Goal: Task Accomplishment & Management: Manage account settings

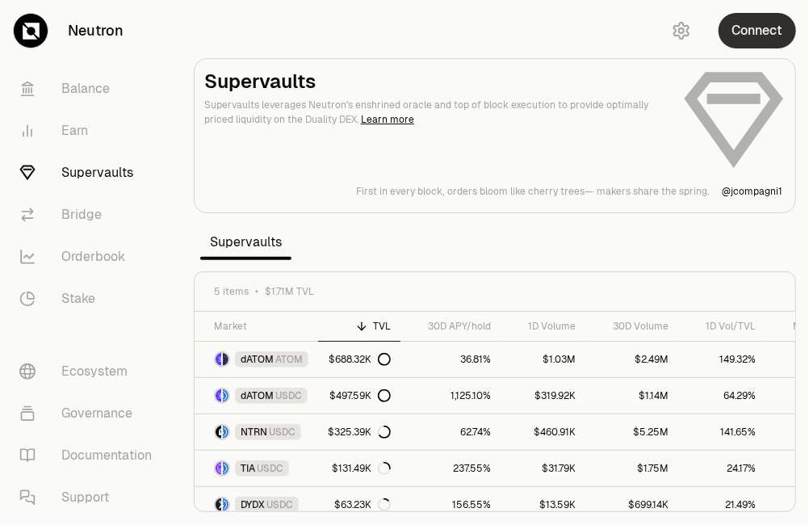
click at [740, 32] on button "Connect" at bounding box center [758, 31] width 78 height 36
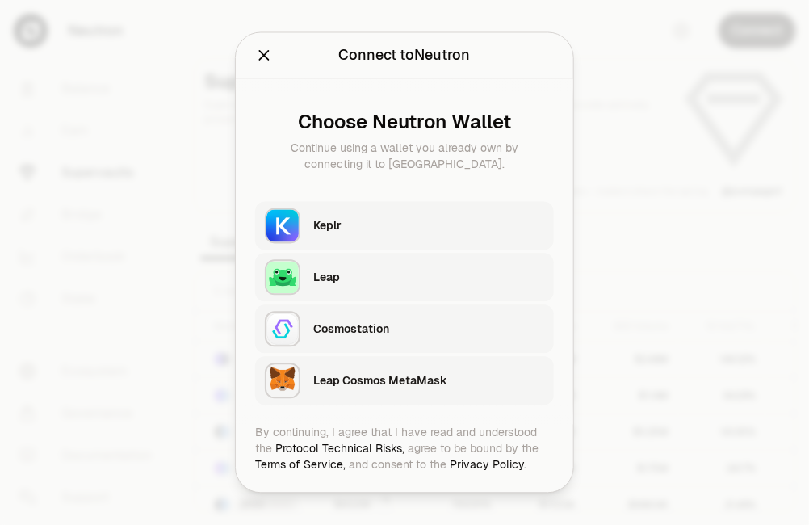
click at [371, 226] on div "Keplr" at bounding box center [428, 226] width 231 height 16
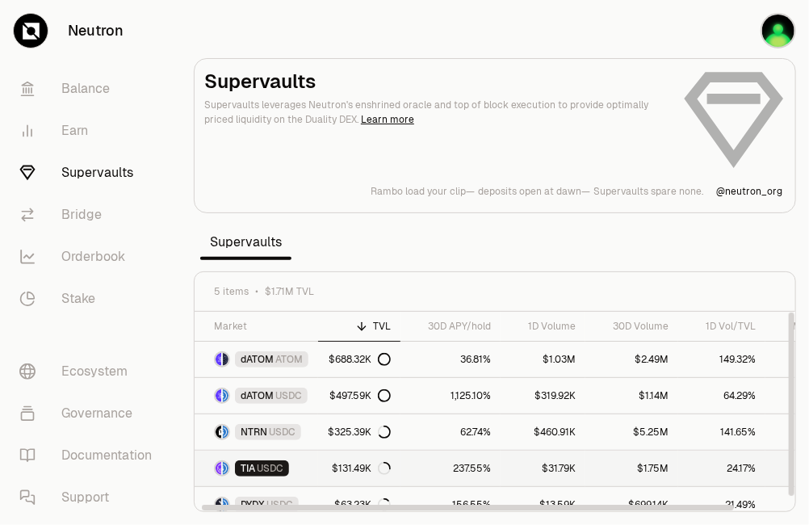
click at [265, 462] on span "USDC" at bounding box center [270, 468] width 27 height 13
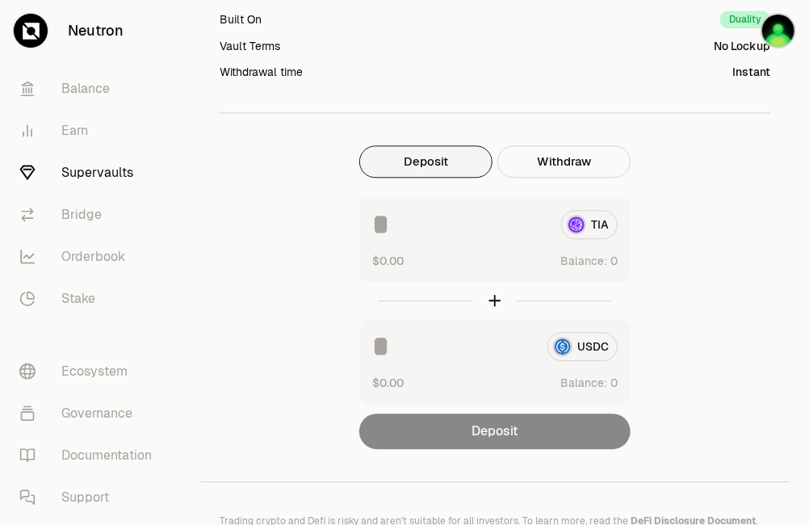
scroll to position [1250, 0]
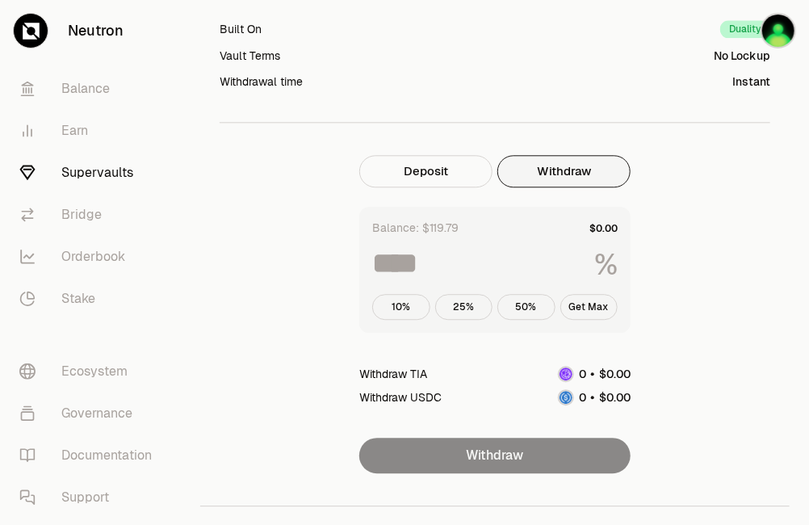
click at [584, 178] on button "Withdraw" at bounding box center [563, 171] width 133 height 32
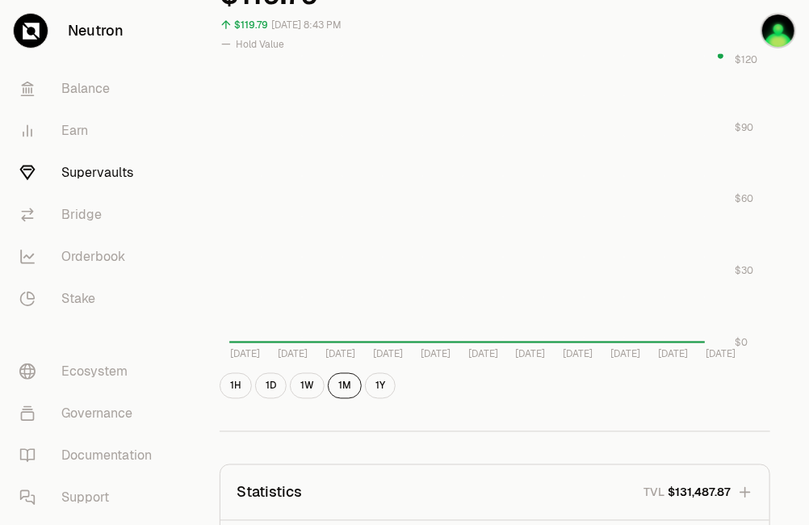
scroll to position [556, 0]
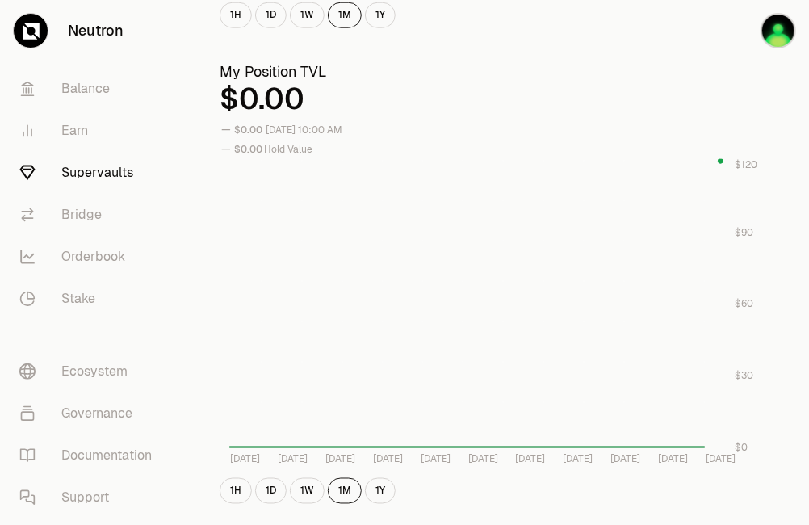
drag, startPoint x: 581, startPoint y: 446, endPoint x: 639, endPoint y: 451, distance: 58.3
click at [639, 451] on icon "[DATE] [DATE] [DATE] [DATE] [DATE] [DATE] Aug [DATE] Aug [DATE] Aug 24 $0 $30 $…" at bounding box center [495, 314] width 551 height 310
click at [281, 497] on button "1D" at bounding box center [270, 491] width 31 height 26
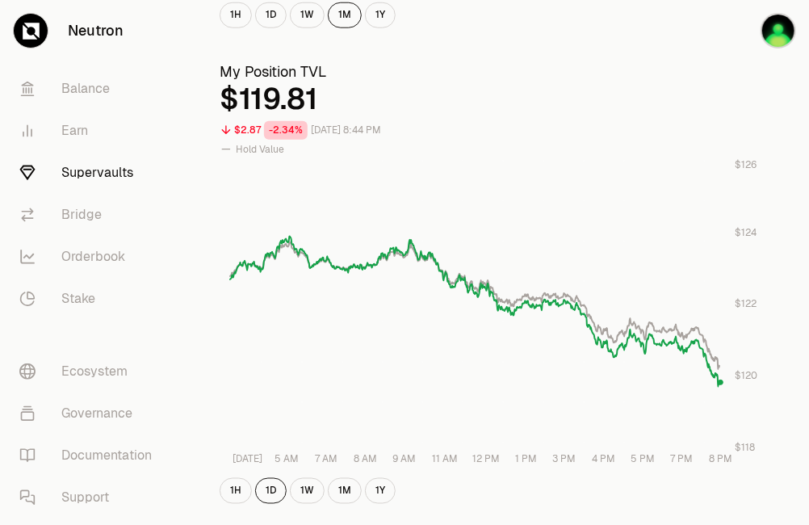
click at [289, 485] on div "1H 1D 1W 1M 1Y" at bounding box center [495, 491] width 551 height 26
click at [295, 488] on button "1W" at bounding box center [307, 491] width 35 height 26
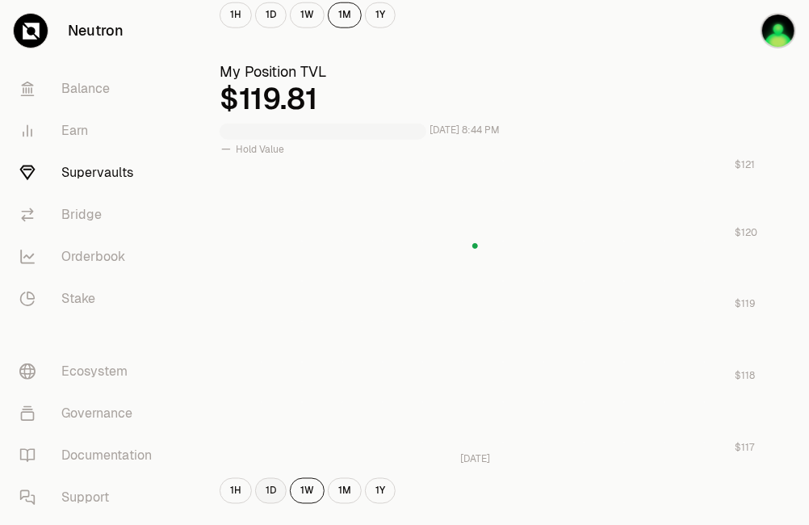
click at [281, 488] on button "1D" at bounding box center [270, 491] width 31 height 26
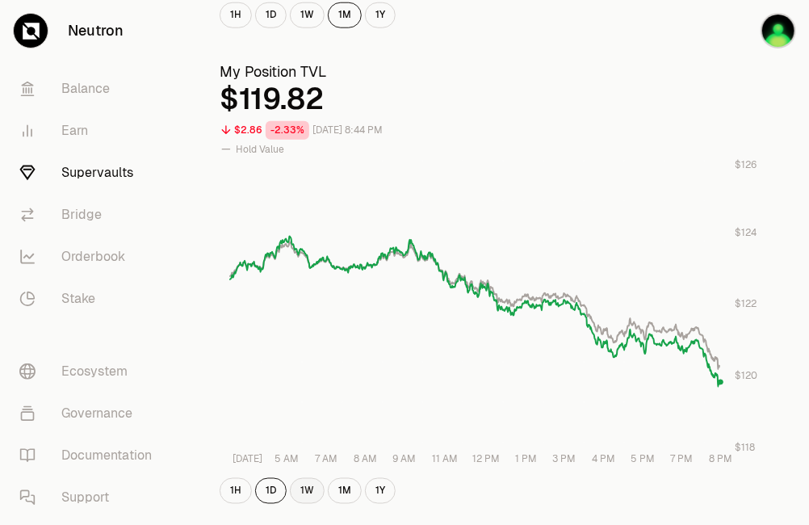
click at [295, 487] on button "1W" at bounding box center [307, 491] width 35 height 26
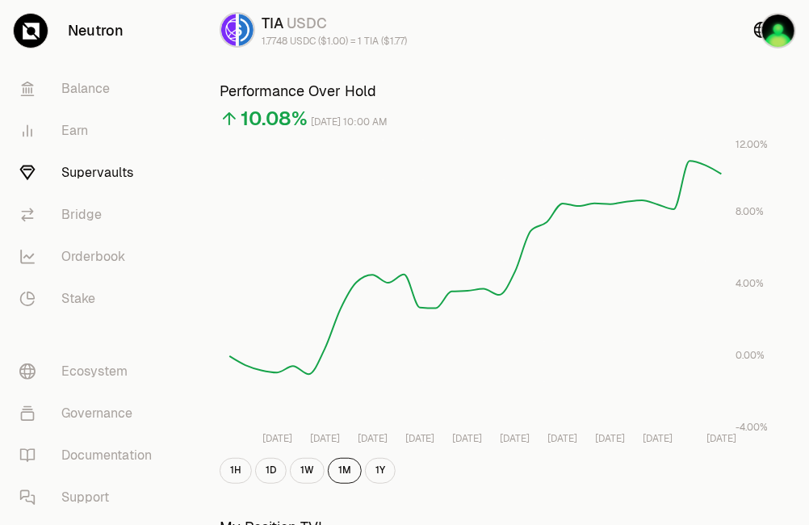
scroll to position [103, 0]
click at [371, 481] on div "1H 1D 1W 1M 1Y" at bounding box center [495, 469] width 551 height 26
click at [379, 469] on button "1Y" at bounding box center [380, 469] width 31 height 26
